Goal: Task Accomplishment & Management: Complete application form

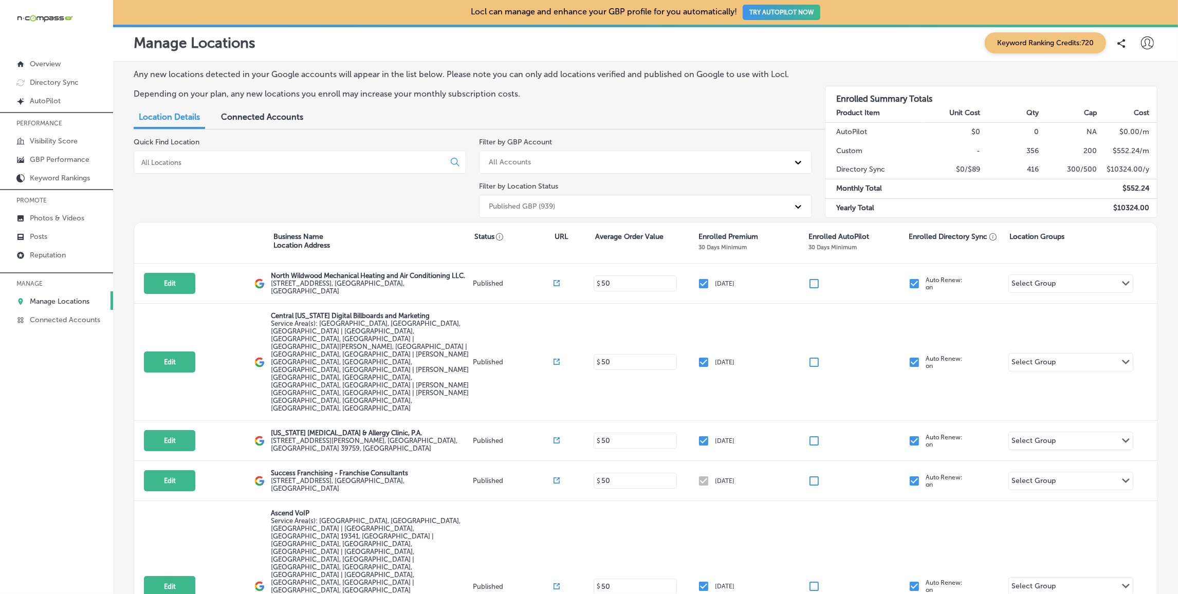
click at [264, 169] on div at bounding box center [300, 162] width 333 height 23
click at [262, 161] on input at bounding box center [291, 162] width 302 height 9
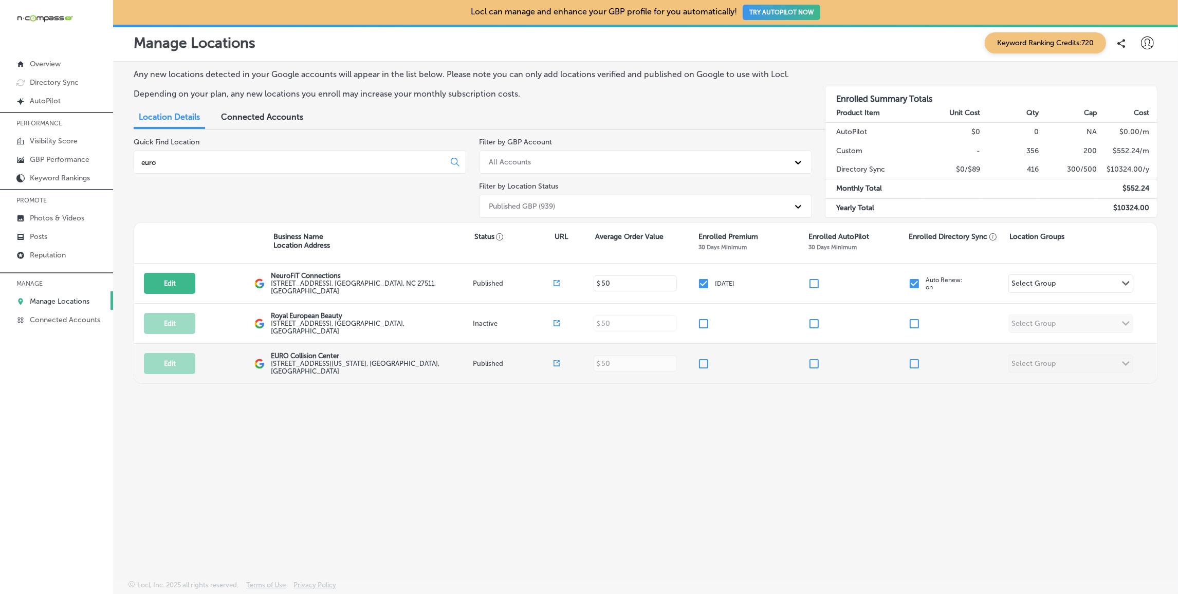
type input "euro"
click at [708, 361] on input "checkbox" at bounding box center [704, 364] width 12 height 12
checkbox input "true"
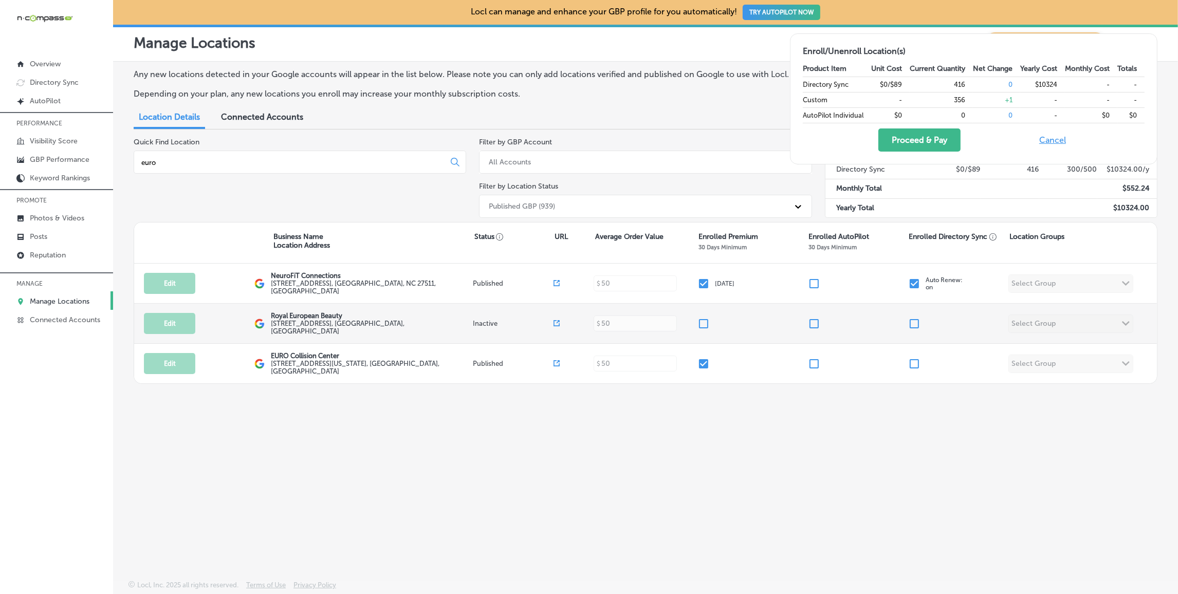
click at [918, 359] on input "checkbox" at bounding box center [914, 364] width 12 height 12
checkbox input "true"
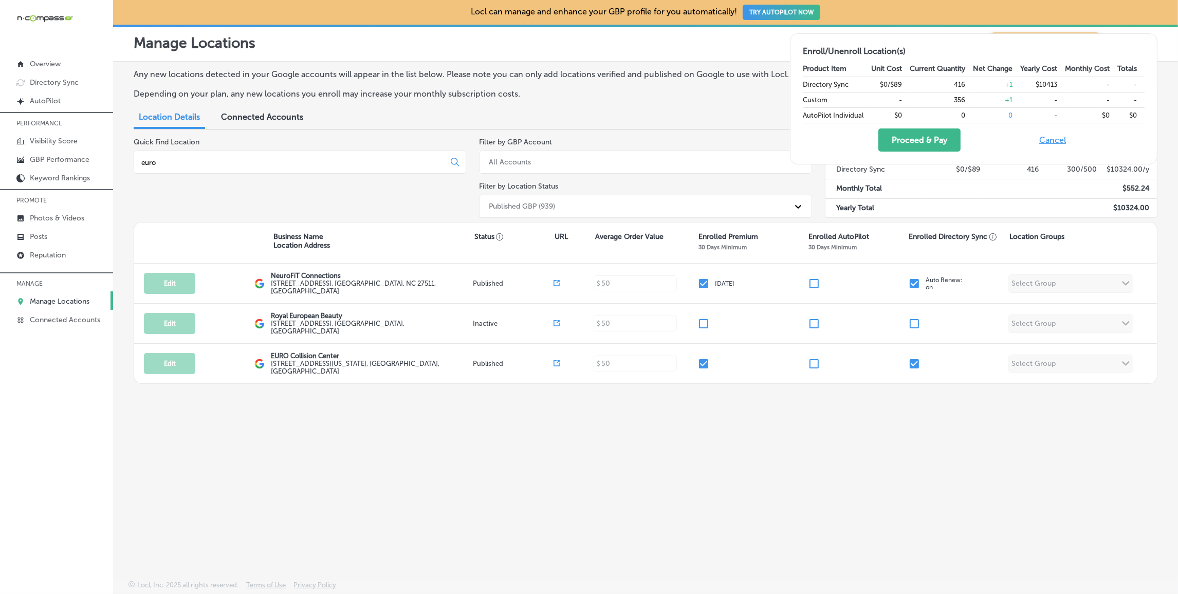
click at [235, 168] on div "euro" at bounding box center [300, 162] width 333 height 23
click at [241, 167] on div "euro" at bounding box center [300, 162] width 333 height 23
click at [242, 160] on input "euro" at bounding box center [291, 162] width 302 height 9
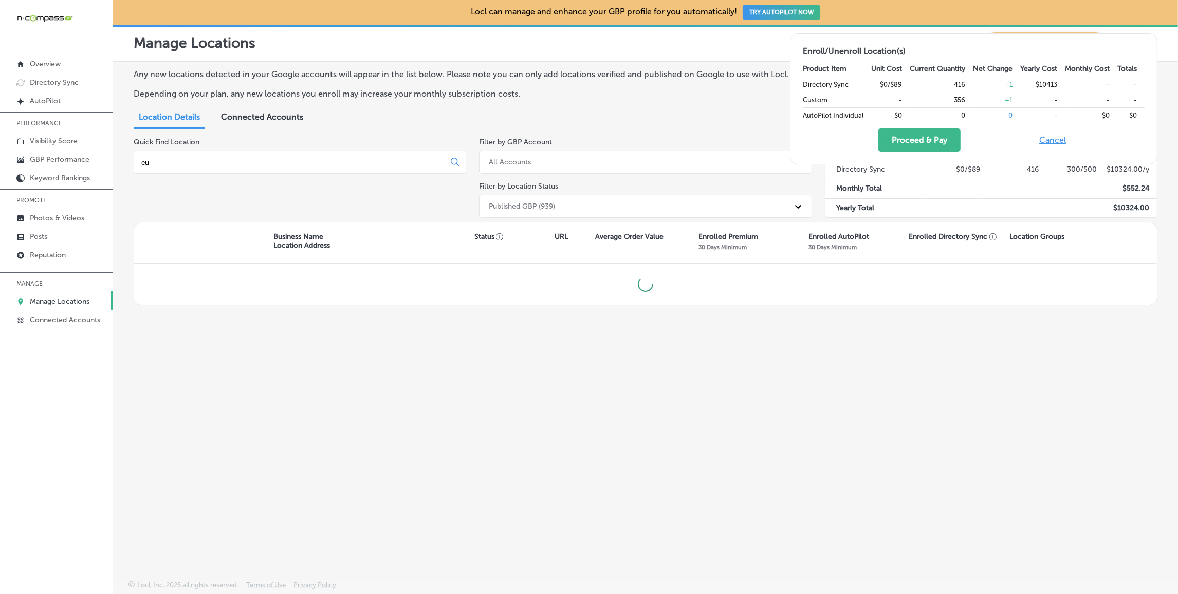
type input "e"
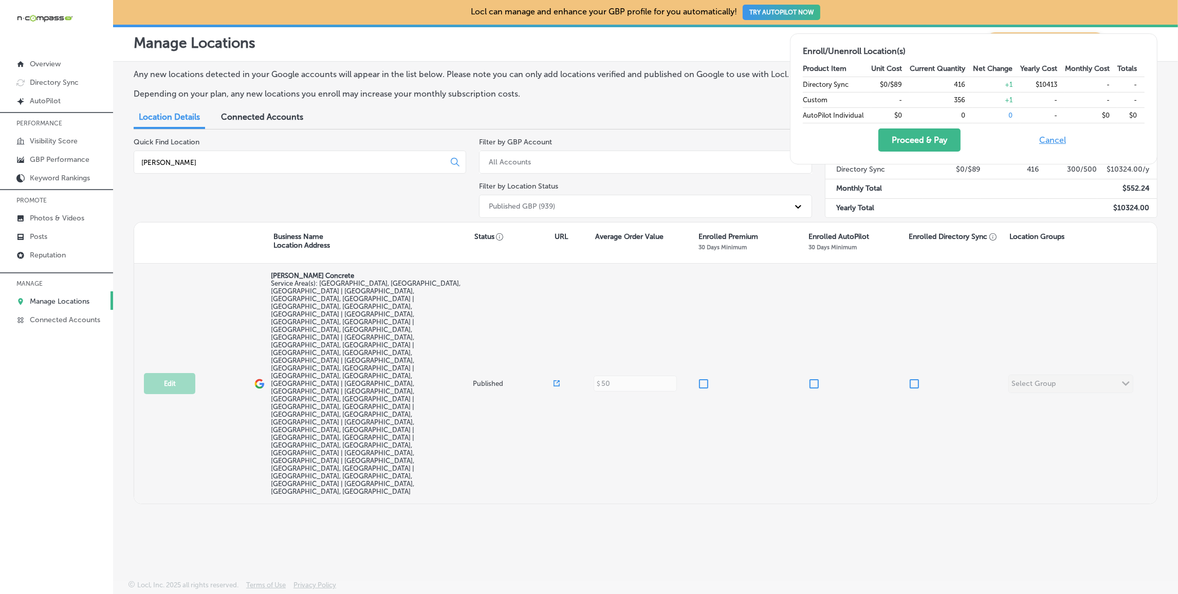
type input "[PERSON_NAME]"
drag, startPoint x: 708, startPoint y: 312, endPoint x: 756, endPoint y: 311, distance: 47.3
click at [708, 378] on input "checkbox" at bounding box center [704, 384] width 12 height 12
checkbox input "true"
click at [919, 378] on input "checkbox" at bounding box center [914, 384] width 12 height 12
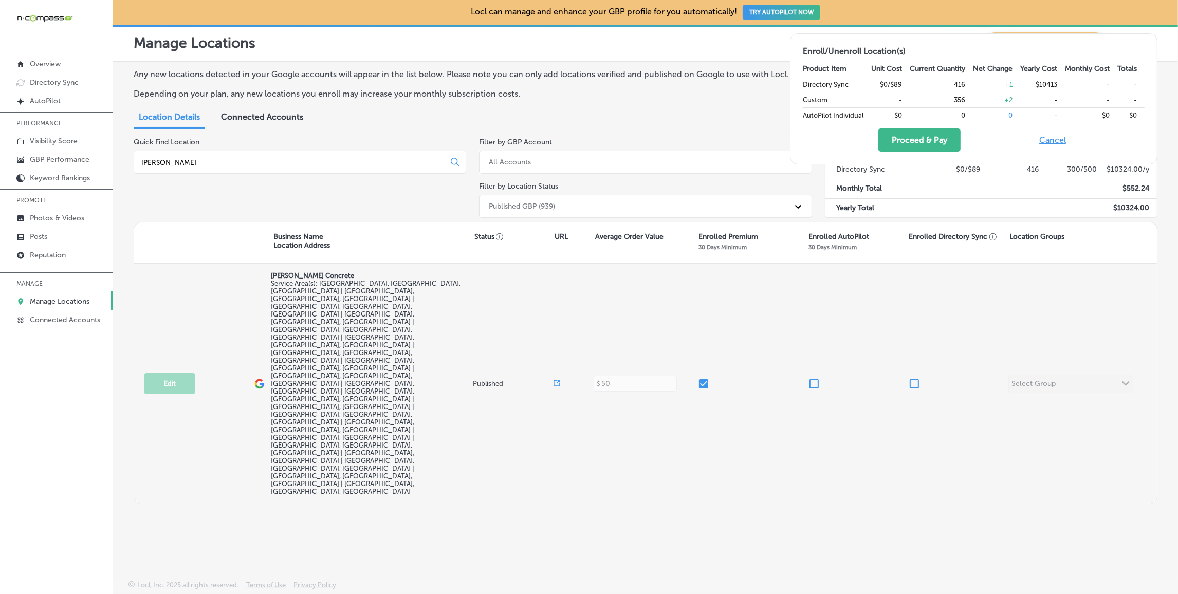
checkbox input "true"
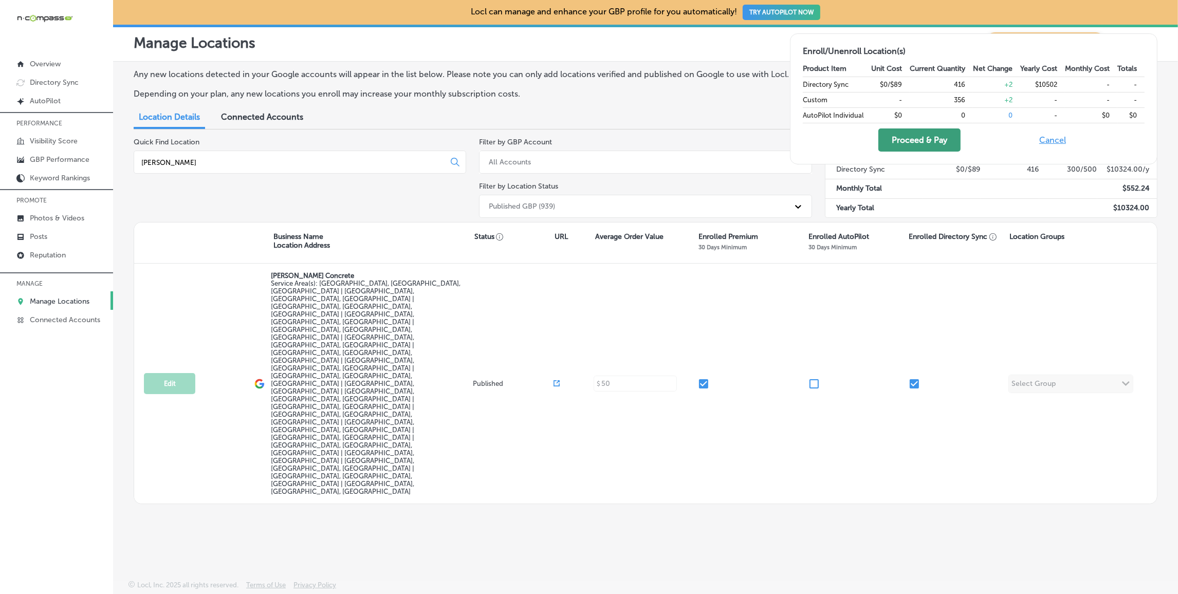
click at [927, 138] on button "Proceed & Pay" at bounding box center [920, 140] width 82 height 23
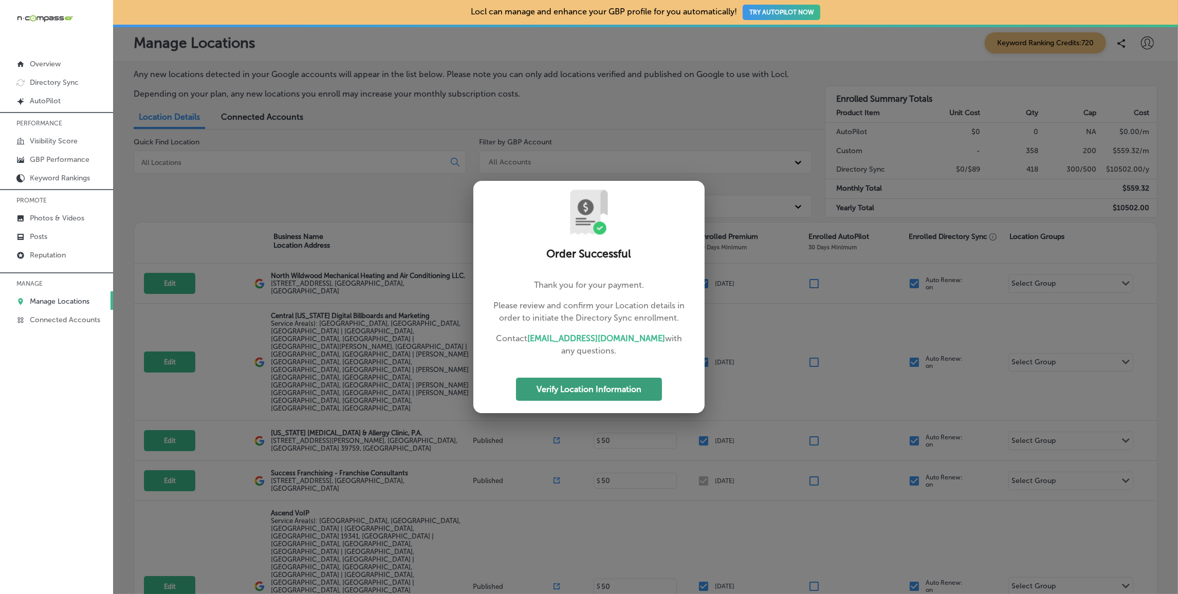
click at [582, 390] on button "Verify Location Information" at bounding box center [589, 389] width 146 height 23
select select "US"
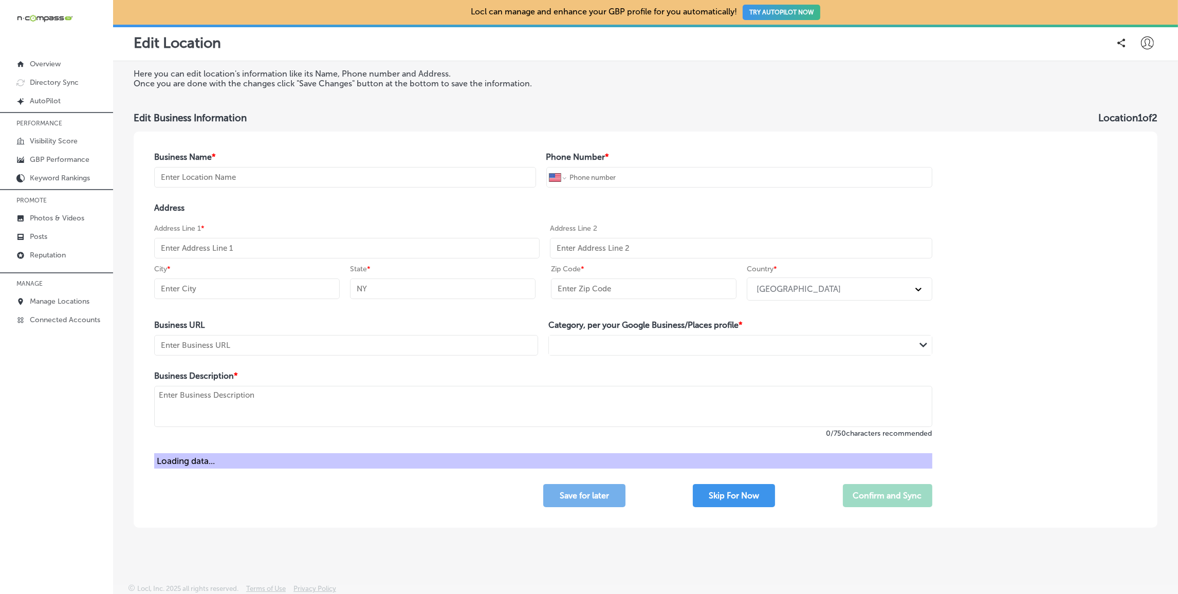
type input "EURO Collision Center"
type input "[PHONE_NUMBER]"
type input "[STREET_ADDRESS][US_STATE]"
type input "[GEOGRAPHIC_DATA]"
type input "CO"
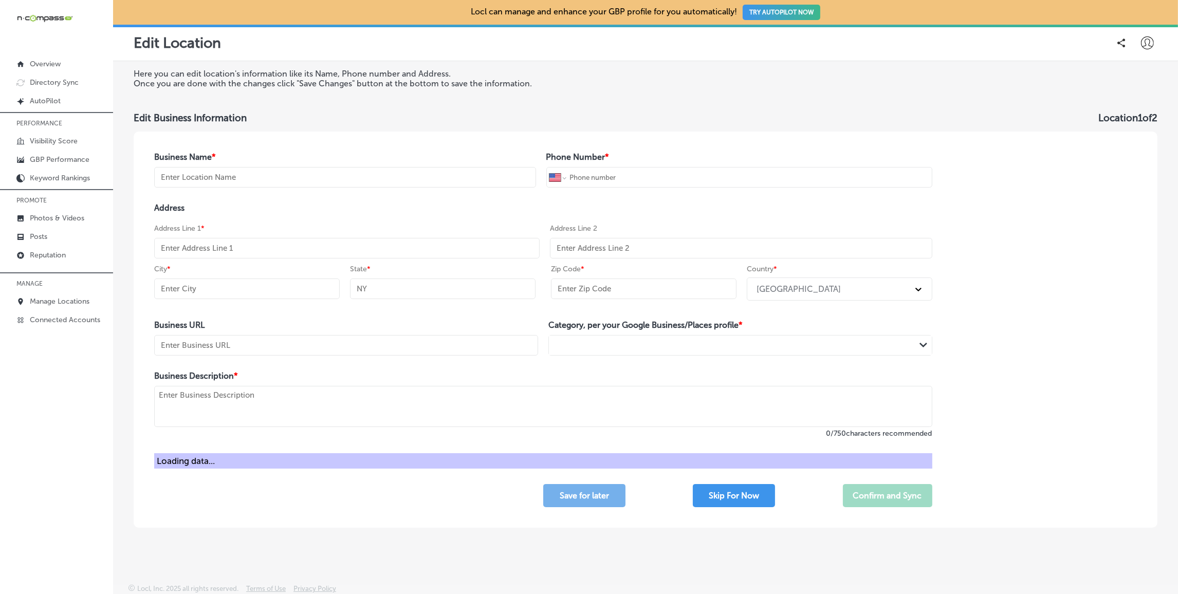
type input "80126"
type input "[URL][DOMAIN_NAME]"
type textarea "EURO Collision Center is an independent auto body shop and collision repair cen…"
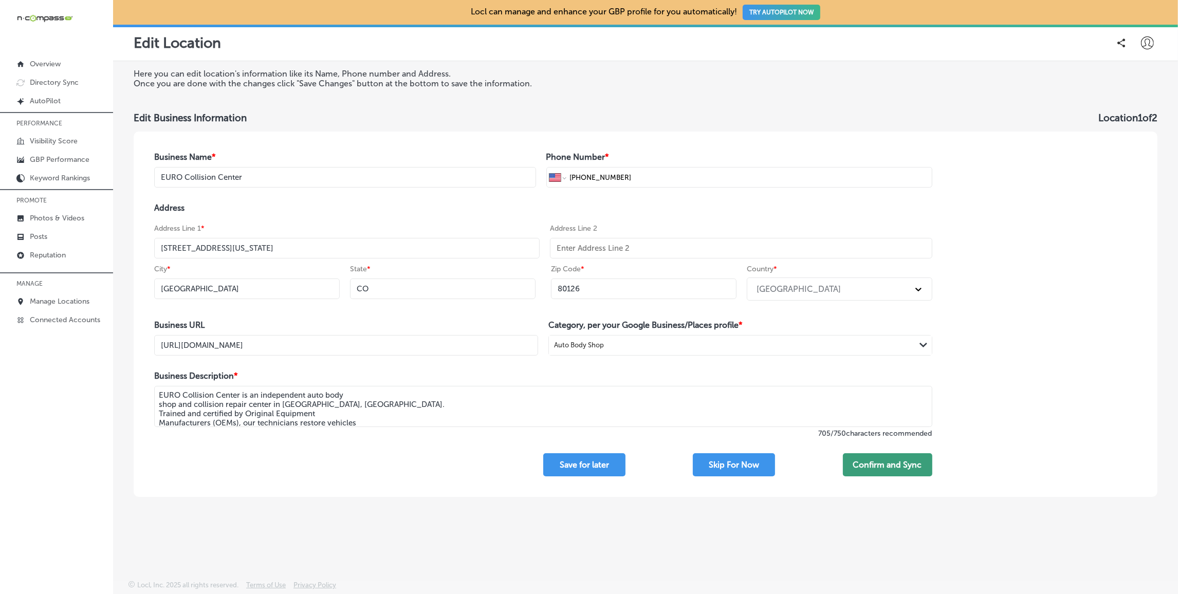
click at [887, 460] on button "Confirm and Sync" at bounding box center [887, 464] width 89 height 23
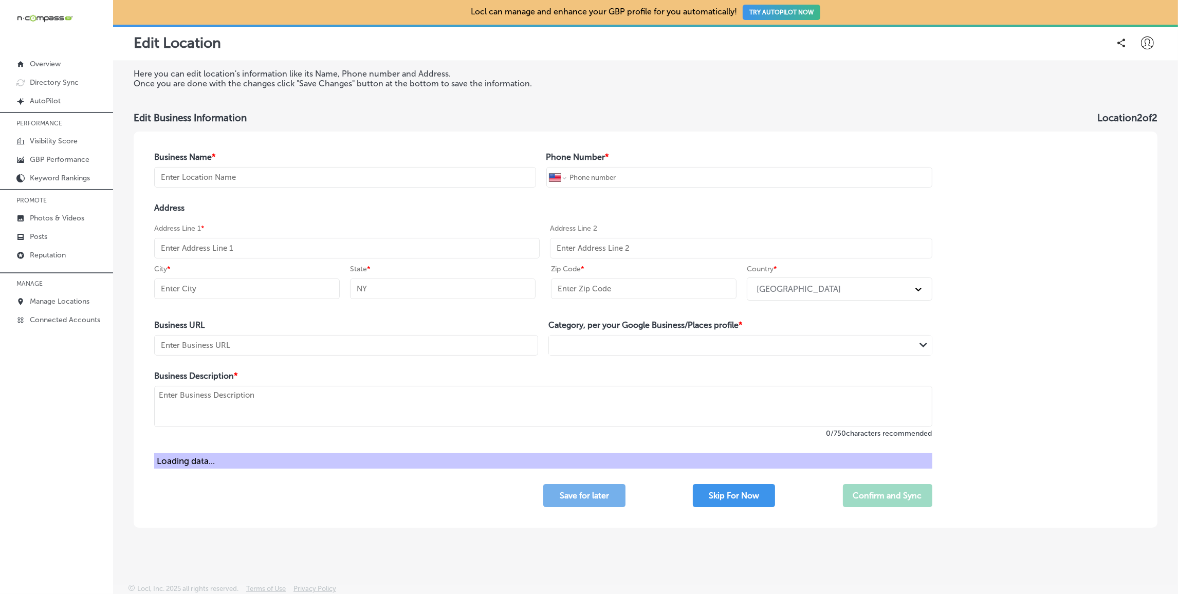
type input "[PERSON_NAME] Concrete"
type input "[PHONE_NUMBER]"
type input "[URL][DOMAIN_NAME]"
type textarea "With over 20 years of experience, [PERSON_NAME] Concrete provides the highest q…"
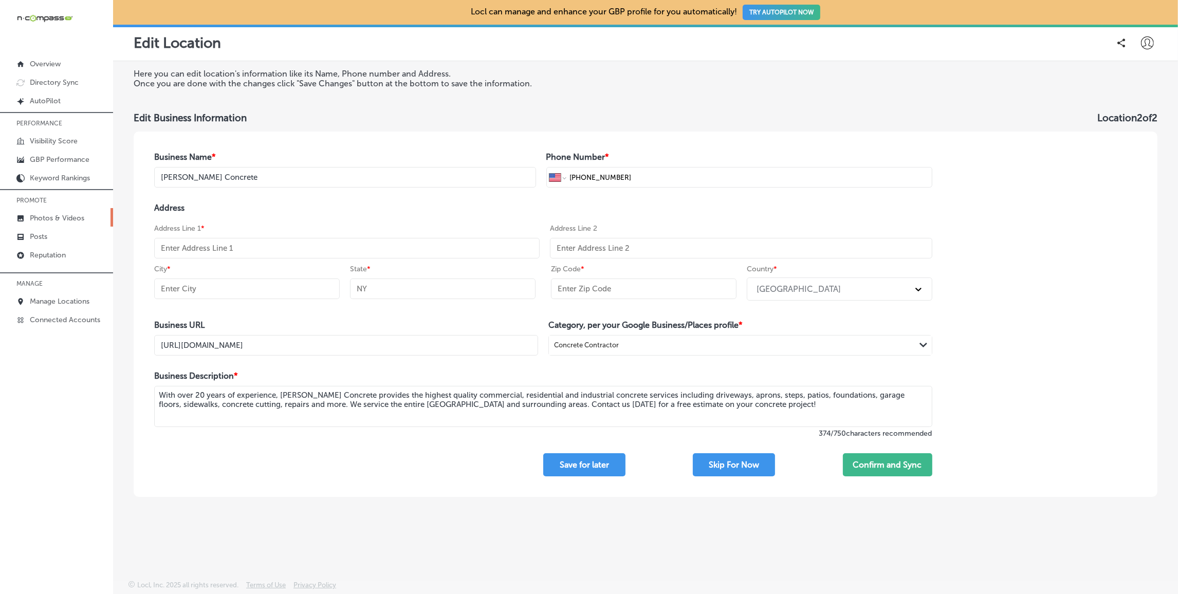
drag, startPoint x: 233, startPoint y: 241, endPoint x: 46, endPoint y: 223, distance: 188.0
click at [233, 241] on input "text" at bounding box center [347, 248] width 386 height 21
select select "US"
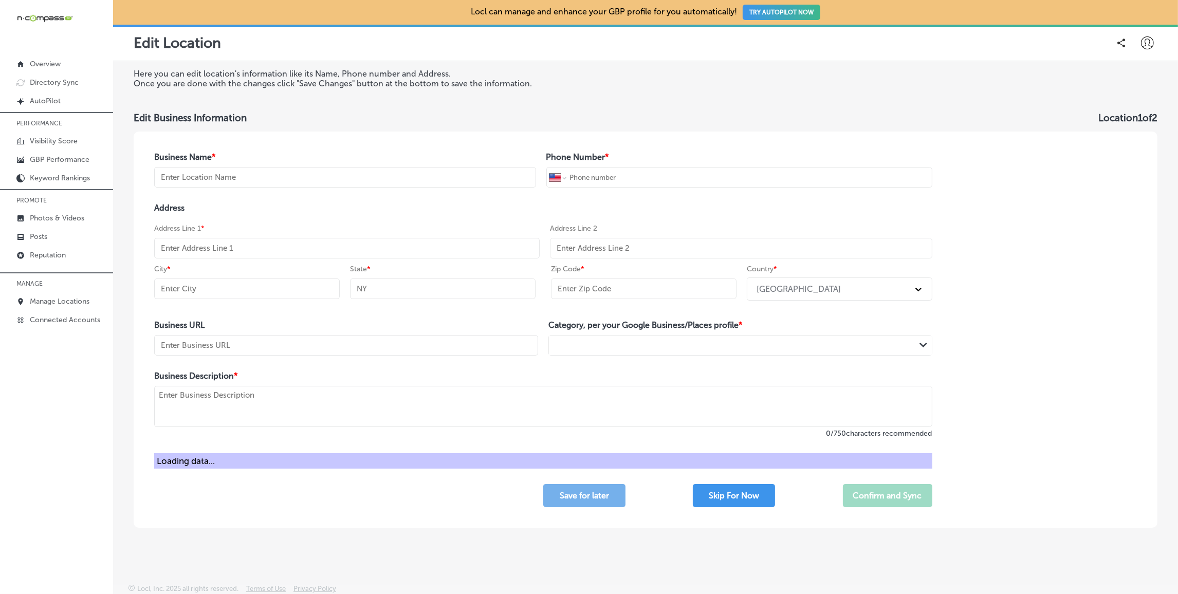
type input "EURO Collision Center"
type input "[PHONE_NUMBER]"
type input "[STREET_ADDRESS][US_STATE]"
type input "[GEOGRAPHIC_DATA]"
type input "CO"
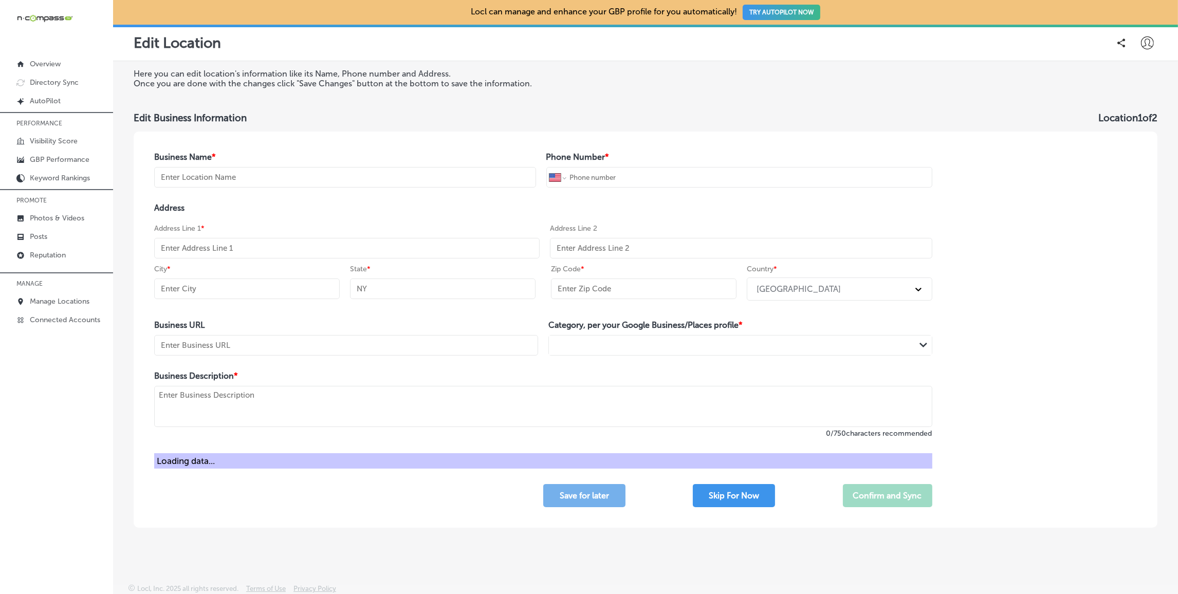
type input "80126"
type input "[URL][DOMAIN_NAME]"
type textarea "EURO Collision Center is an independent auto body shop and collision repair cen…"
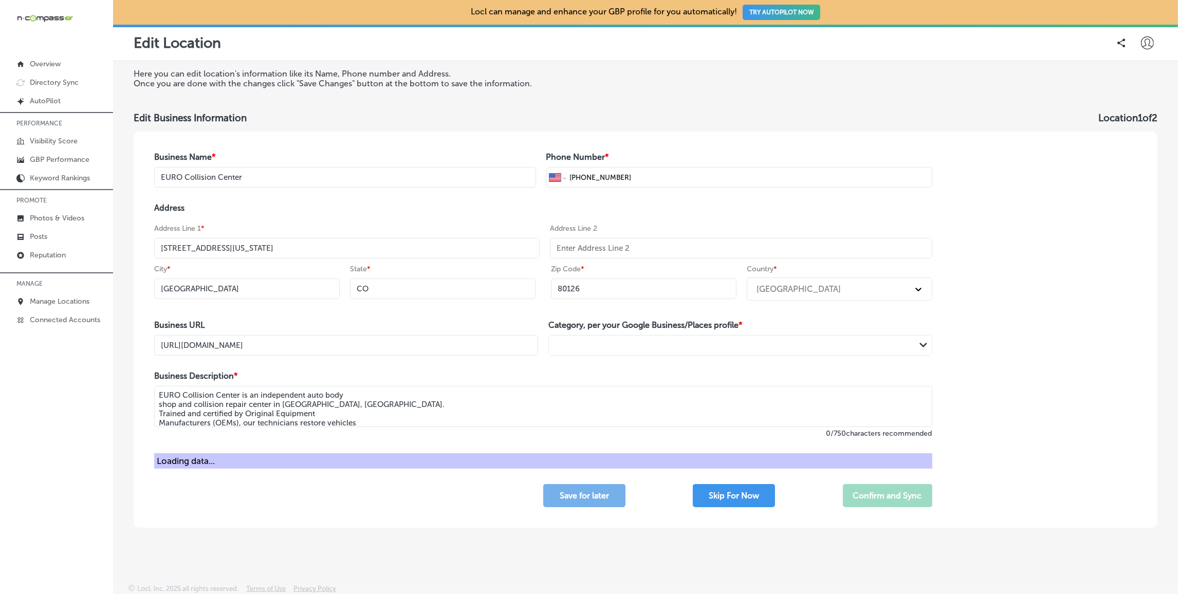
type input "[PERSON_NAME] Concrete"
type input "[PHONE_NUMBER]"
type input "[URL][DOMAIN_NAME]"
type textarea "With over 20 years of experience, [PERSON_NAME] Concrete provides the highest q…"
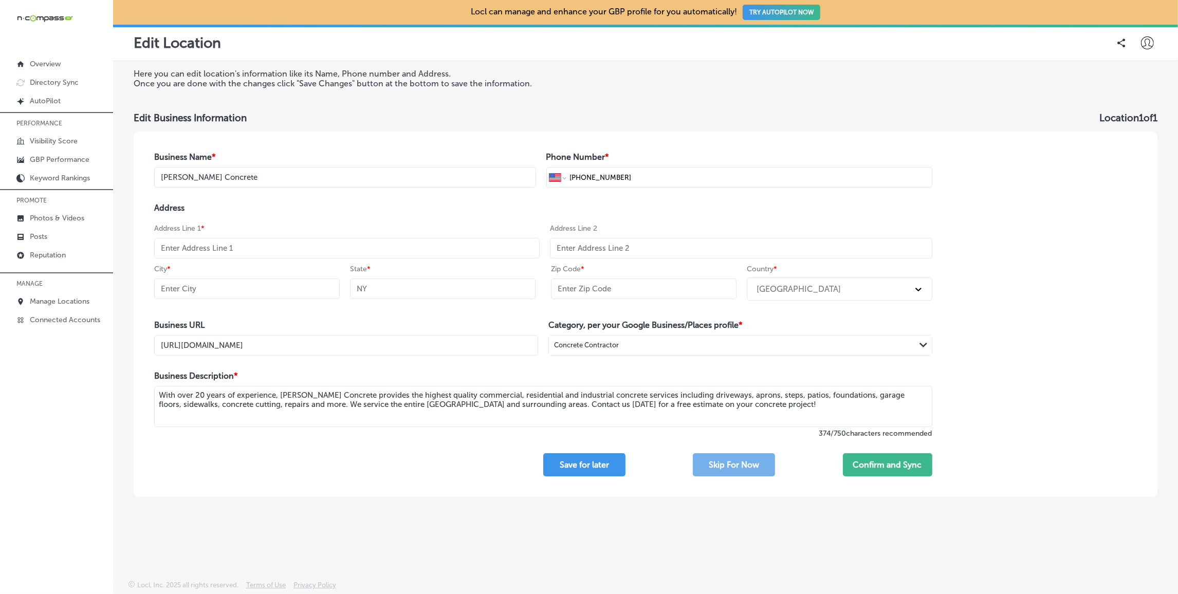
select select "US"
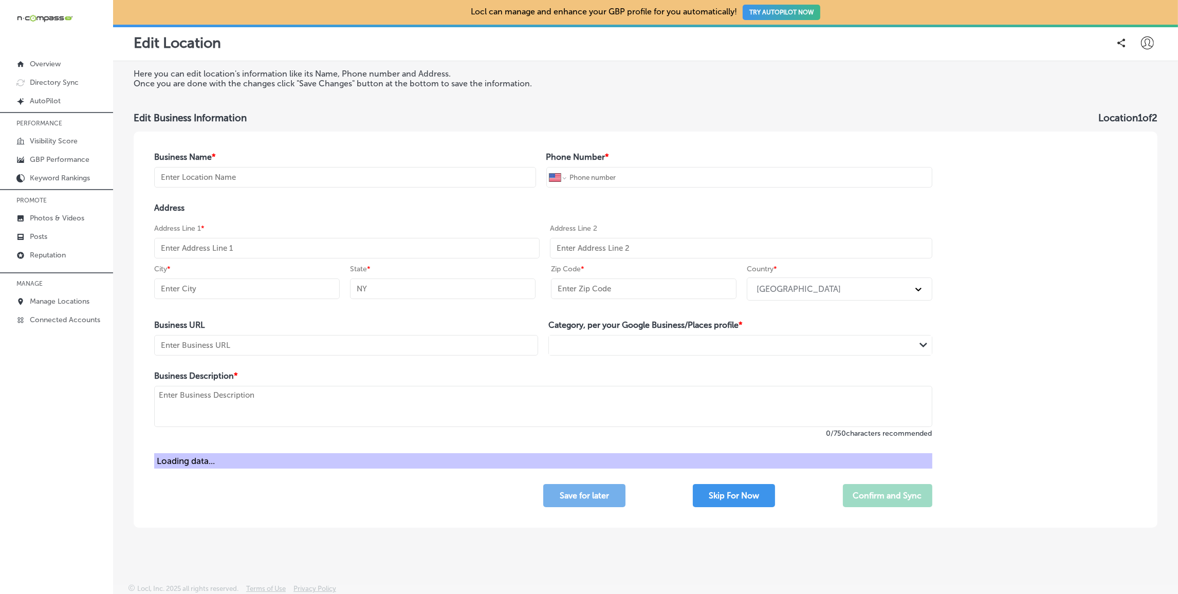
type input "EURO Collision Center"
type input "[PHONE_NUMBER]"
type input "[STREET_ADDRESS][US_STATE]"
type input "[GEOGRAPHIC_DATA]"
type input "CO"
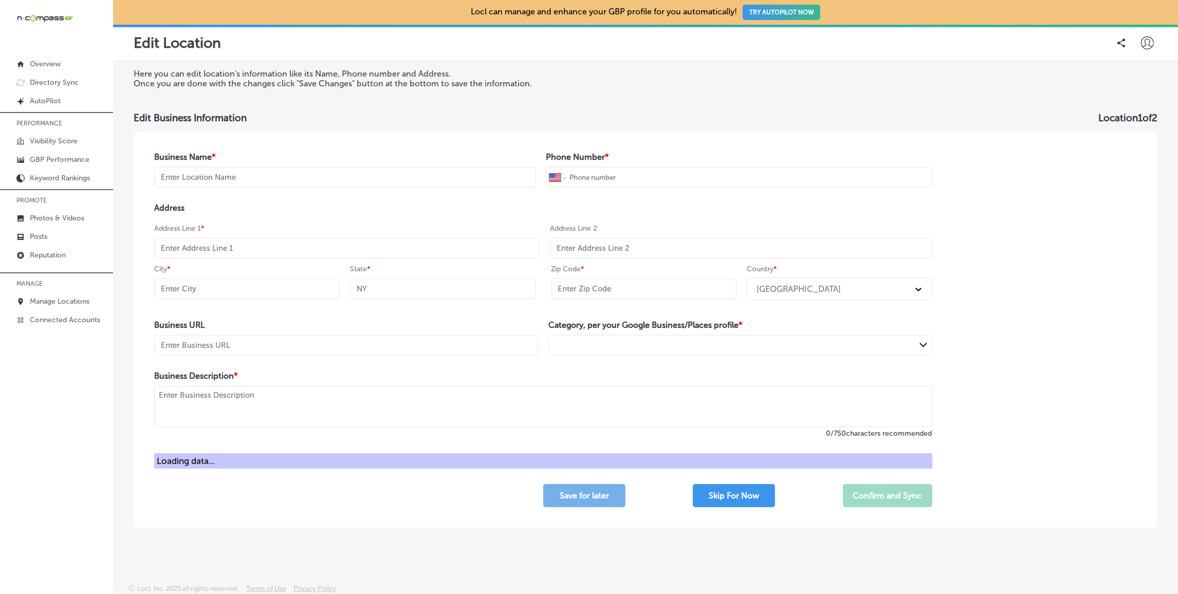
type input "80126"
type input "[URL][DOMAIN_NAME]"
type textarea "EURO Collision Center is an independent auto body shop and collision repair cen…"
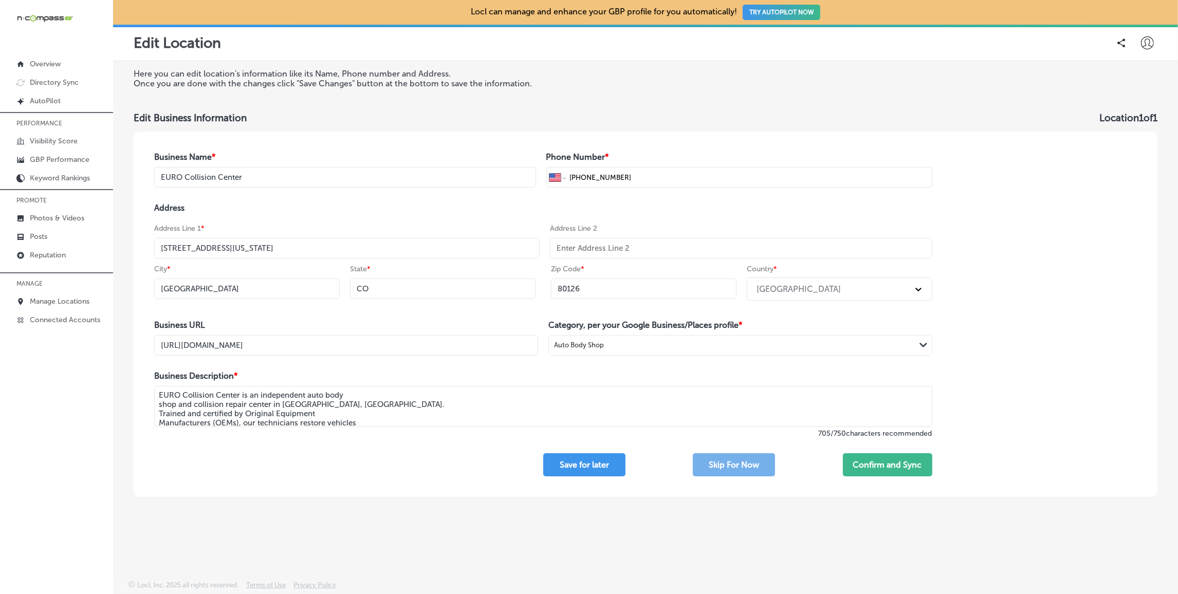
type input "[PERSON_NAME] Concrete"
type input "[PHONE_NUMBER]"
type input "[URL][DOMAIN_NAME]"
type textarea "With over 20 years of experience, [PERSON_NAME] Concrete provides the highest q…"
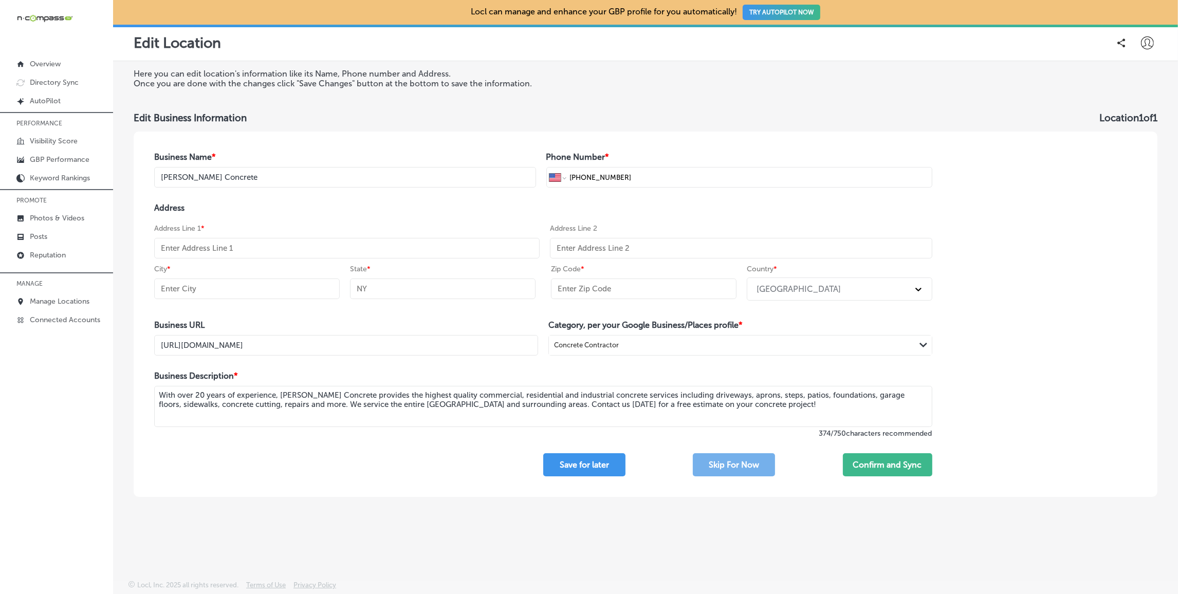
drag, startPoint x: 324, startPoint y: 259, endPoint x: 300, endPoint y: 245, distance: 28.3
click at [324, 259] on div "Address Address Line 1 * Address Line 2 City * State * Zip Code * Country * [GE…" at bounding box center [543, 254] width 778 height 102
click at [300, 245] on input "text" at bounding box center [347, 248] width 386 height 21
paste input "[STREET_ADDRESS]"
type input "[STREET_ADDRESS]"
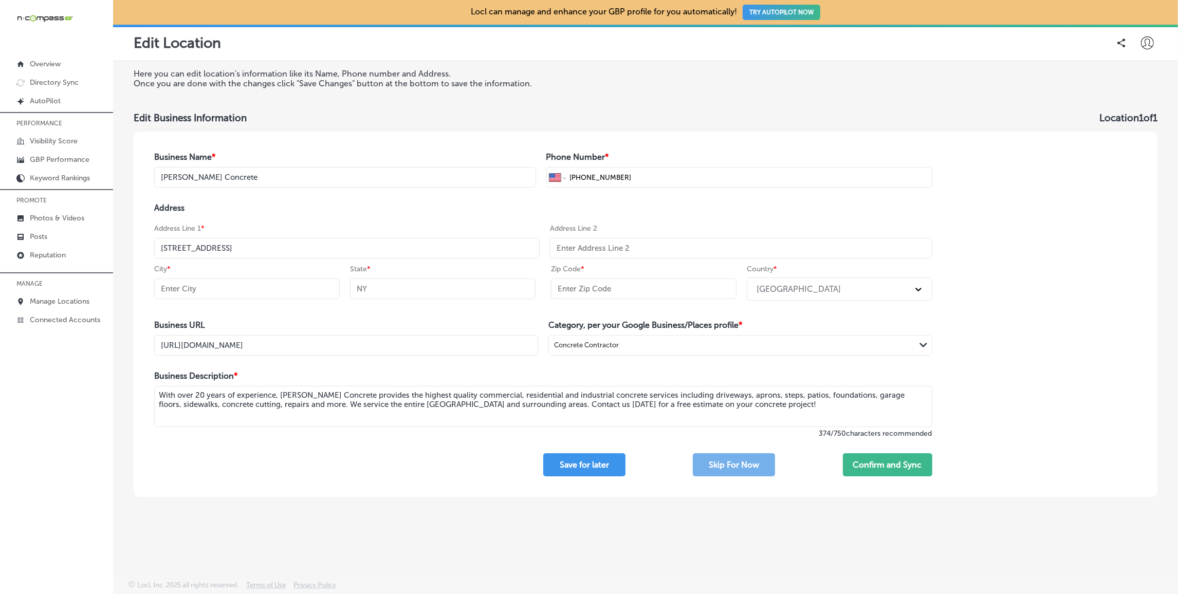
click at [209, 289] on input "text" at bounding box center [247, 289] width 186 height 21
type input "[GEOGRAPHIC_DATA]"
click at [416, 286] on input "text" at bounding box center [443, 289] width 186 height 21
type input "MN"
click at [676, 289] on input "text" at bounding box center [644, 289] width 186 height 21
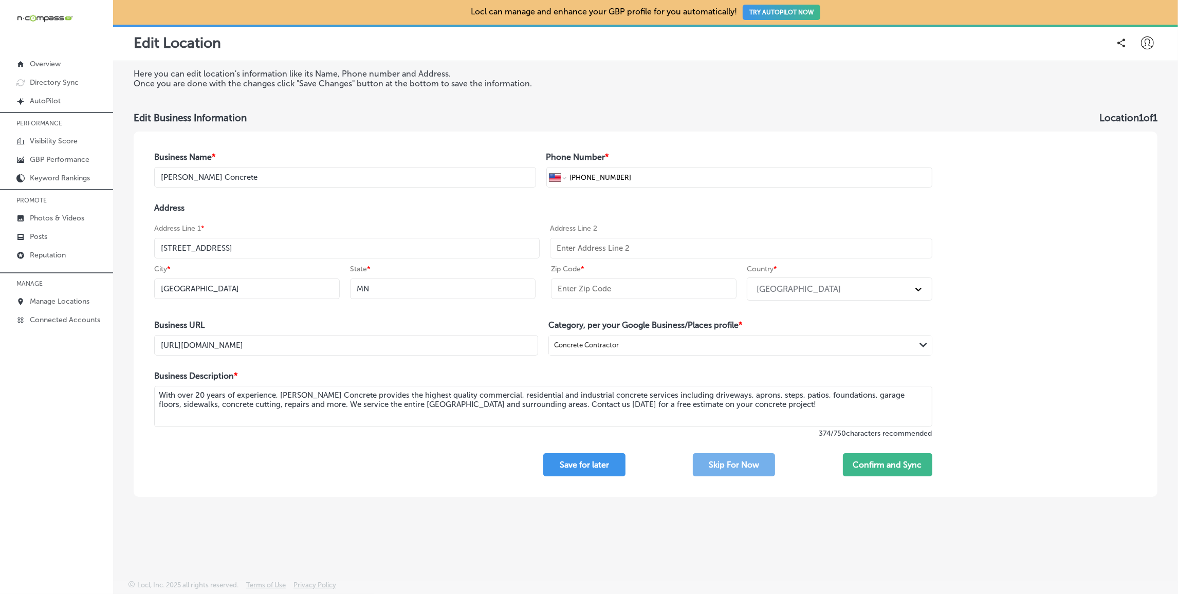
paste input "55371"
type input "55371"
click at [886, 462] on button "Confirm and Sync" at bounding box center [887, 464] width 89 height 23
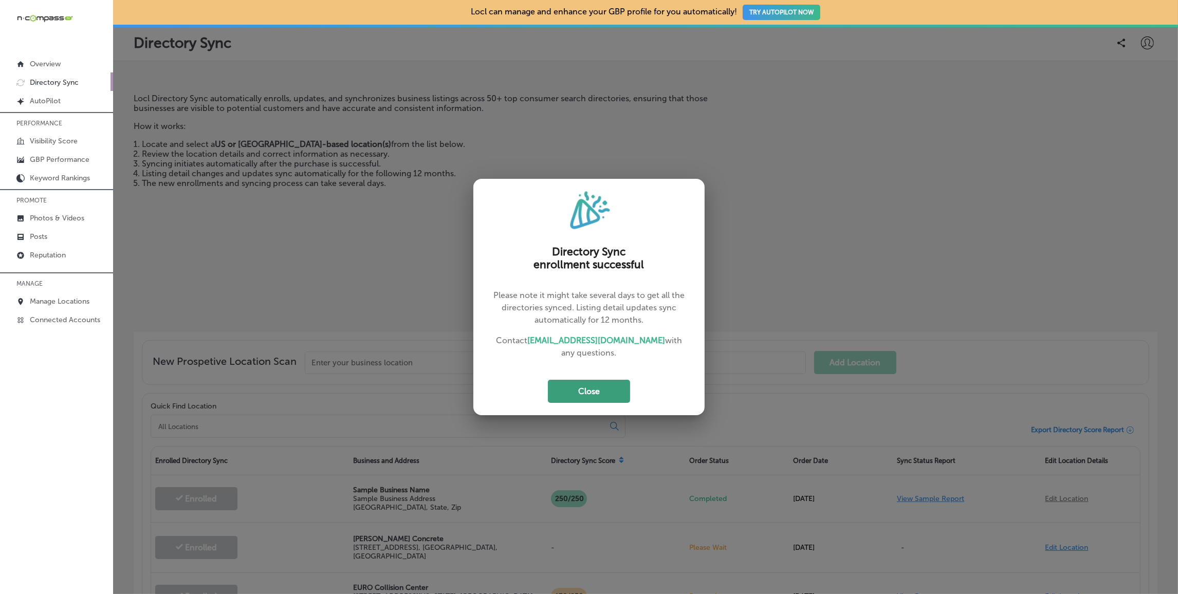
click at [598, 397] on button "Close" at bounding box center [589, 391] width 82 height 23
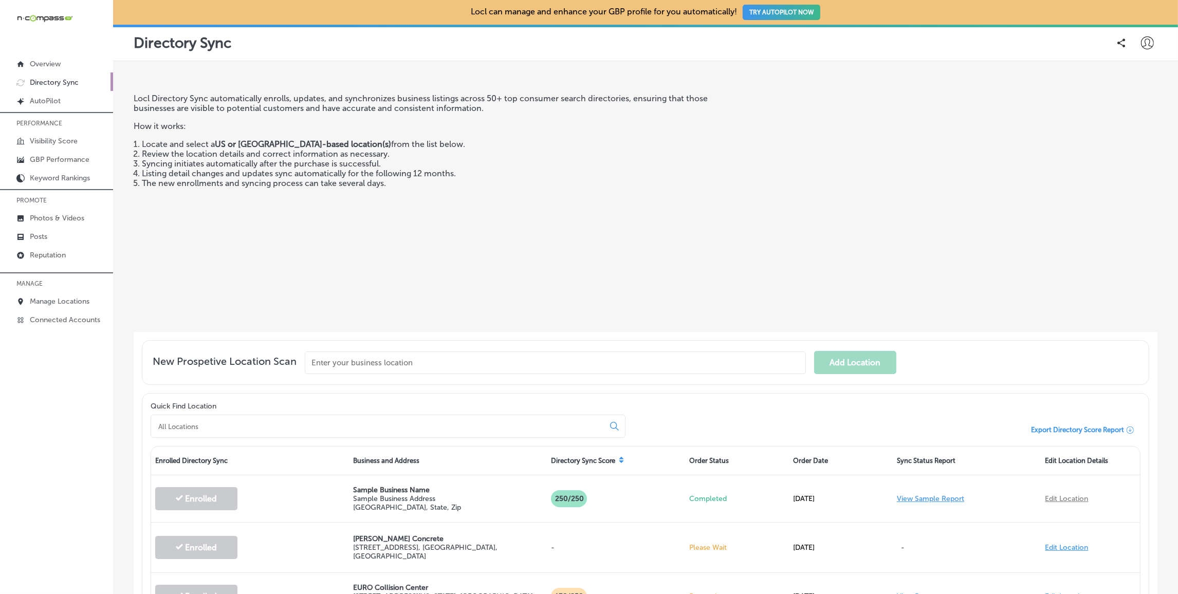
click at [1146, 43] on icon at bounding box center [1147, 43] width 13 height 13
click at [1124, 104] on p "My Teams" at bounding box center [1129, 106] width 38 height 12
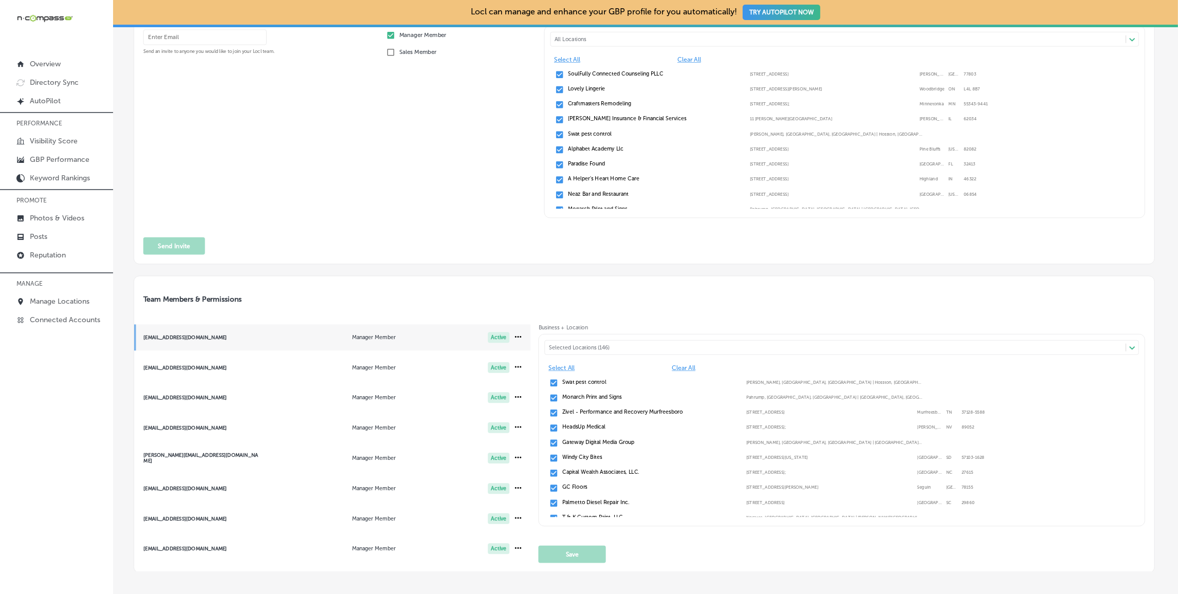
scroll to position [86, 0]
drag, startPoint x: 189, startPoint y: 552, endPoint x: 625, endPoint y: 360, distance: 476.7
click at [189, 552] on span "[EMAIL_ADDRESS][DOMAIN_NAME] Manager Member Active" at bounding box center [332, 548] width 397 height 26
